Goal: Check status: Check status

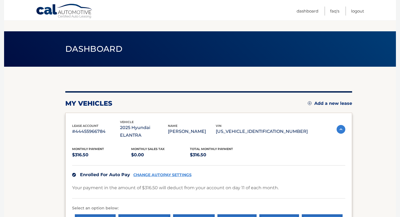
scroll to position [25, 0]
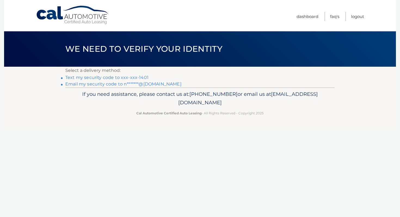
click at [152, 85] on link "Email my security code to n*******@hotmail.com" at bounding box center [123, 83] width 116 height 5
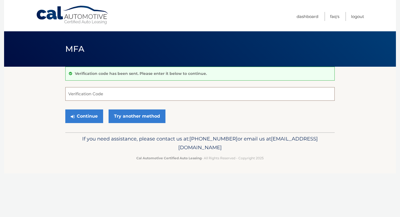
click at [129, 95] on input "Verification Code" at bounding box center [199, 94] width 269 height 14
type input "272154"
click at [88, 115] on button "Continue" at bounding box center [84, 116] width 38 height 14
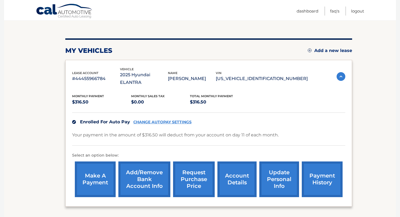
scroll to position [62, 0]
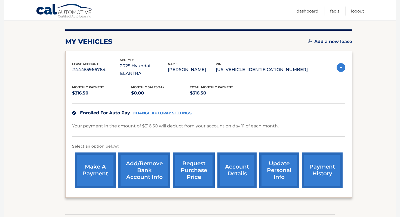
click at [316, 166] on link "payment history" at bounding box center [322, 170] width 41 height 36
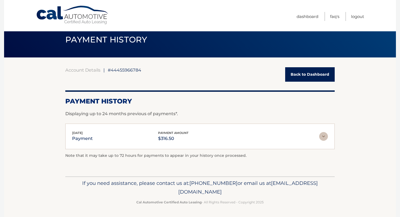
scroll to position [10, 0]
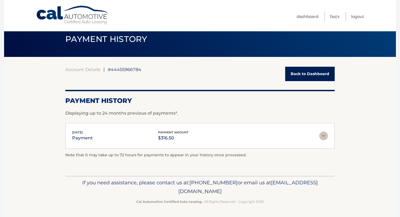
click at [320, 139] on img at bounding box center [323, 135] width 9 height 9
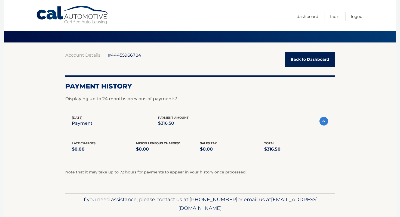
scroll to position [24, 0]
